Goal: Task Accomplishment & Management: Manage account settings

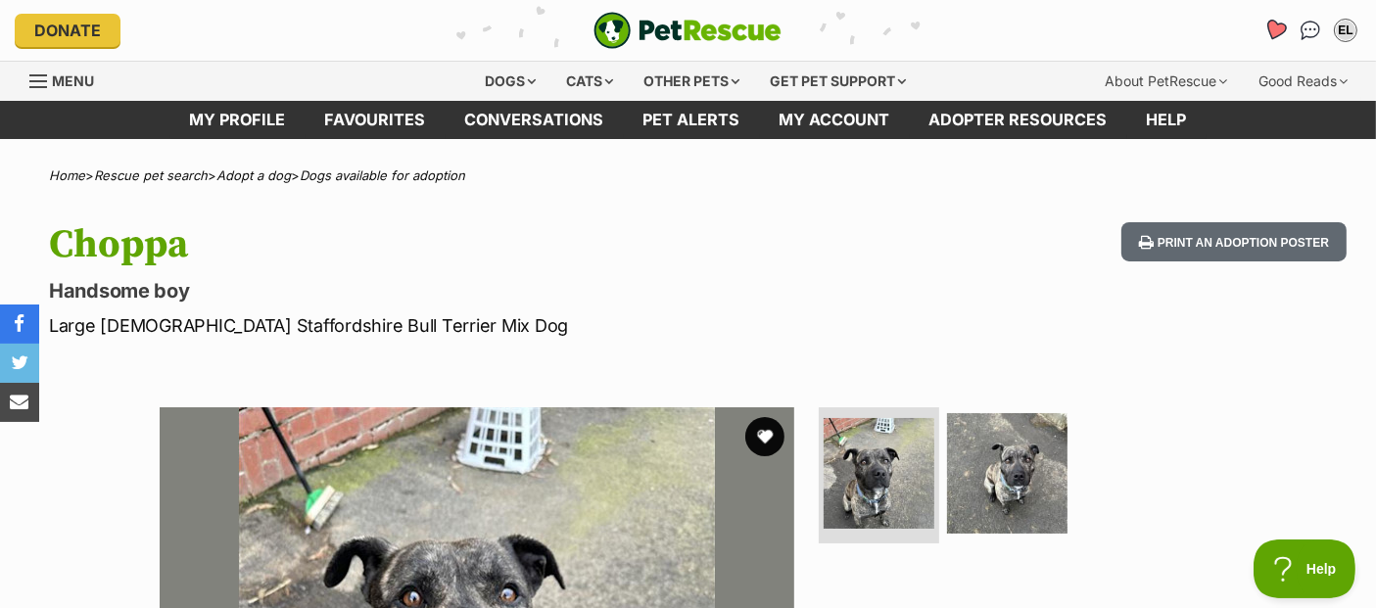
click at [1271, 27] on icon "Favourites" at bounding box center [1274, 30] width 23 height 23
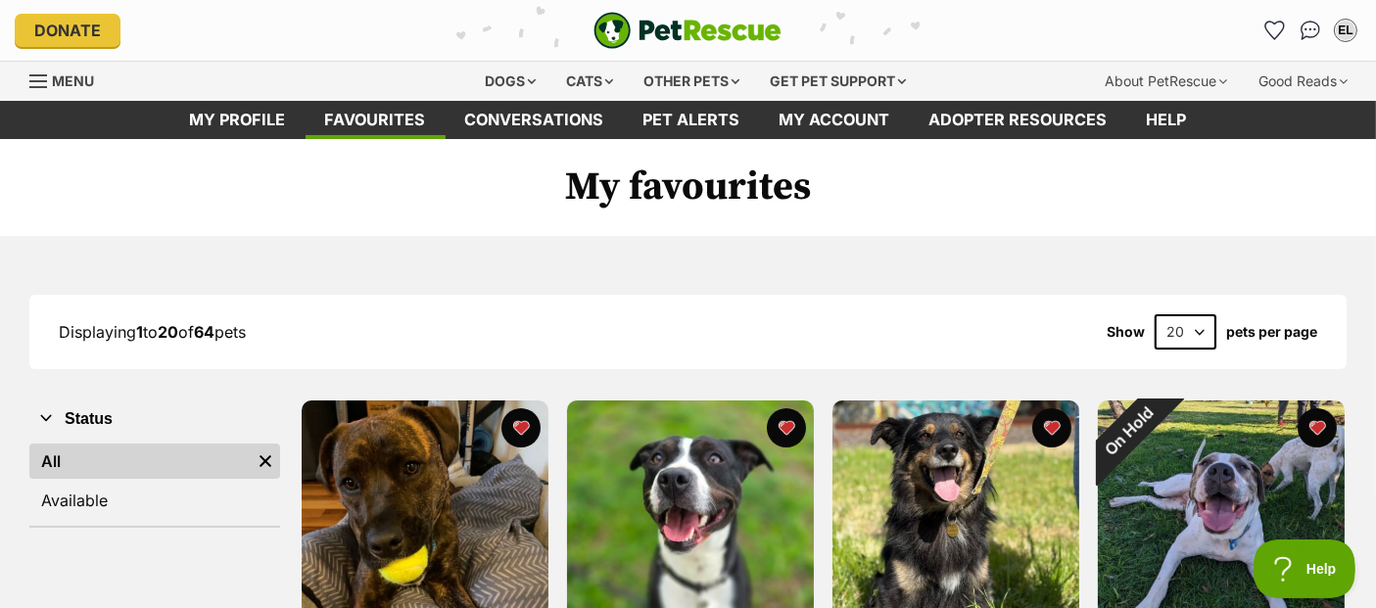
click at [1199, 328] on select "20 40 60" at bounding box center [1185, 331] width 62 height 35
select select "60"
click at [1154, 314] on select "20 40 60" at bounding box center [1185, 331] width 62 height 35
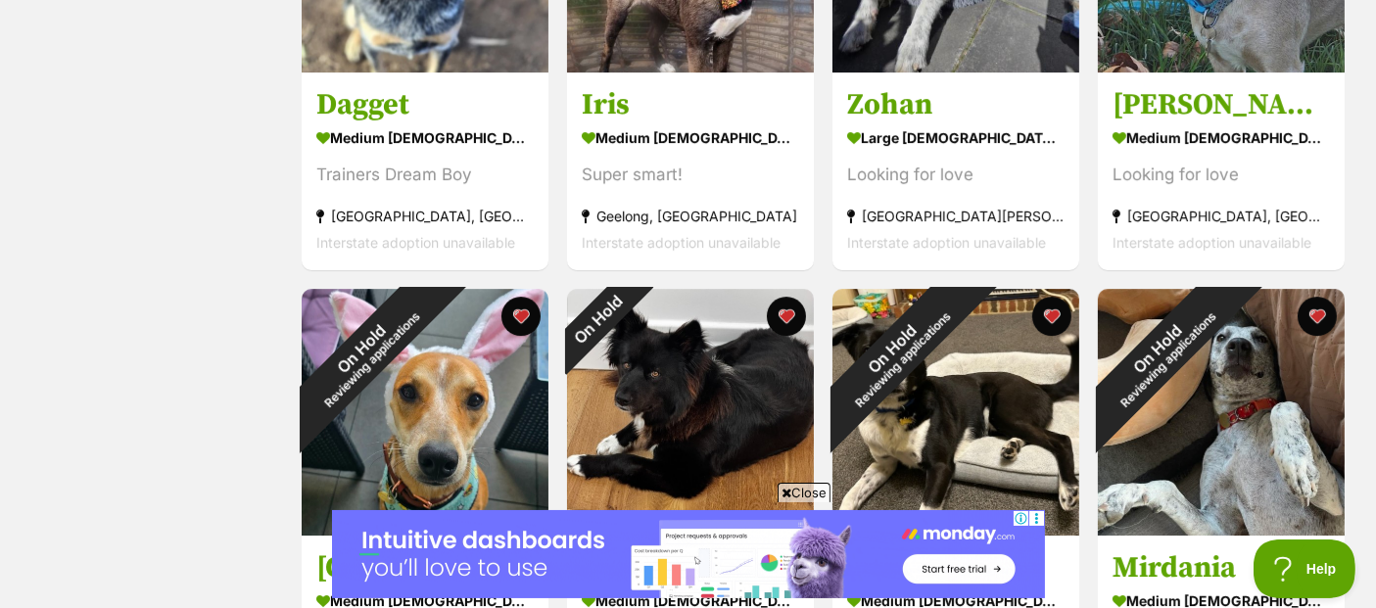
scroll to position [6853, 0]
